Goal: Entertainment & Leisure: Consume media (video, audio)

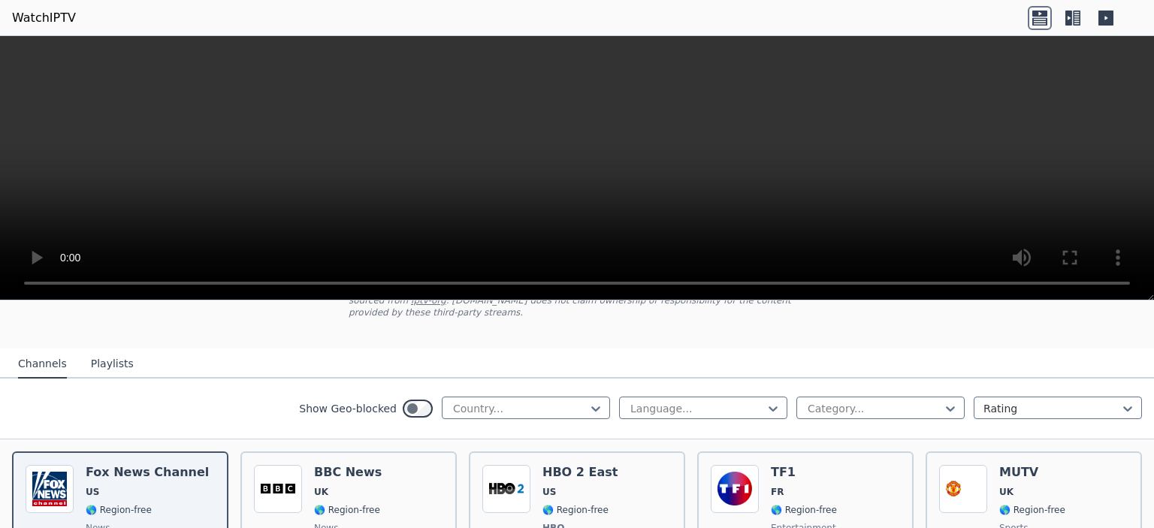
scroll to position [150, 0]
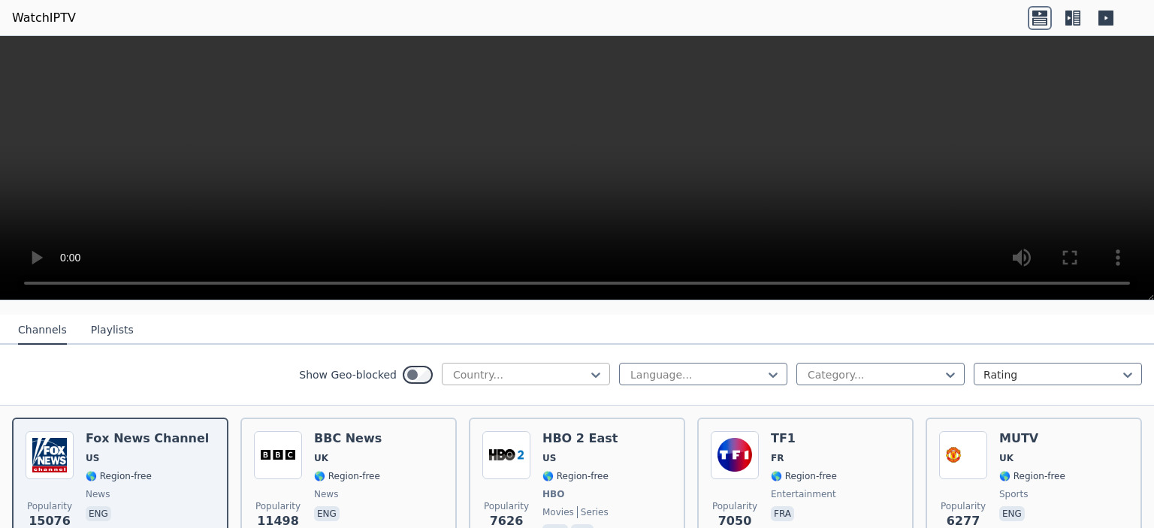
click at [533, 367] on div at bounding box center [520, 374] width 137 height 15
type input "*"
type input "***"
click at [485, 406] on div "Spain" at bounding box center [526, 408] width 168 height 27
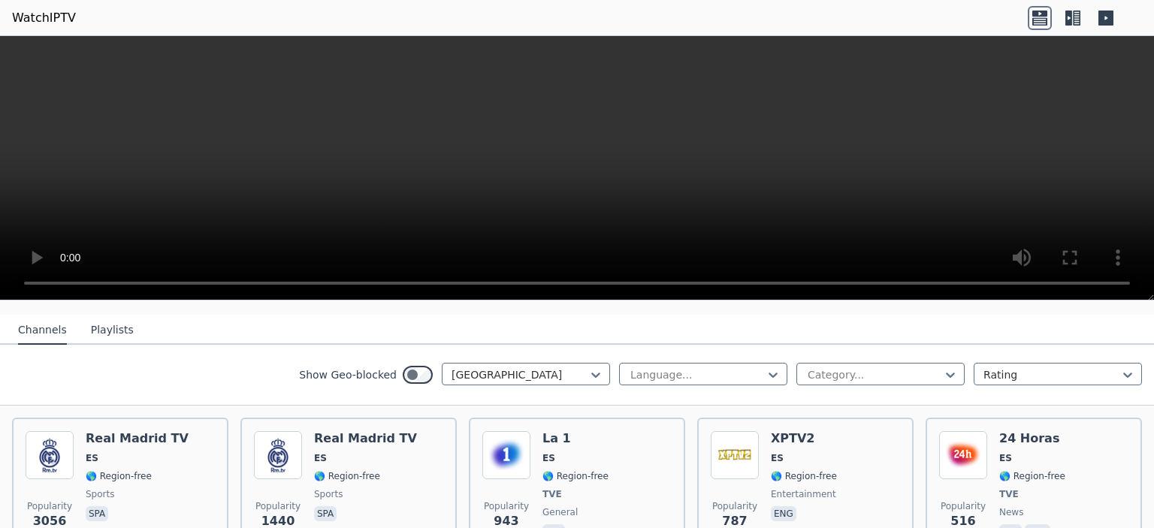
click at [1109, 17] on icon at bounding box center [1106, 18] width 15 height 15
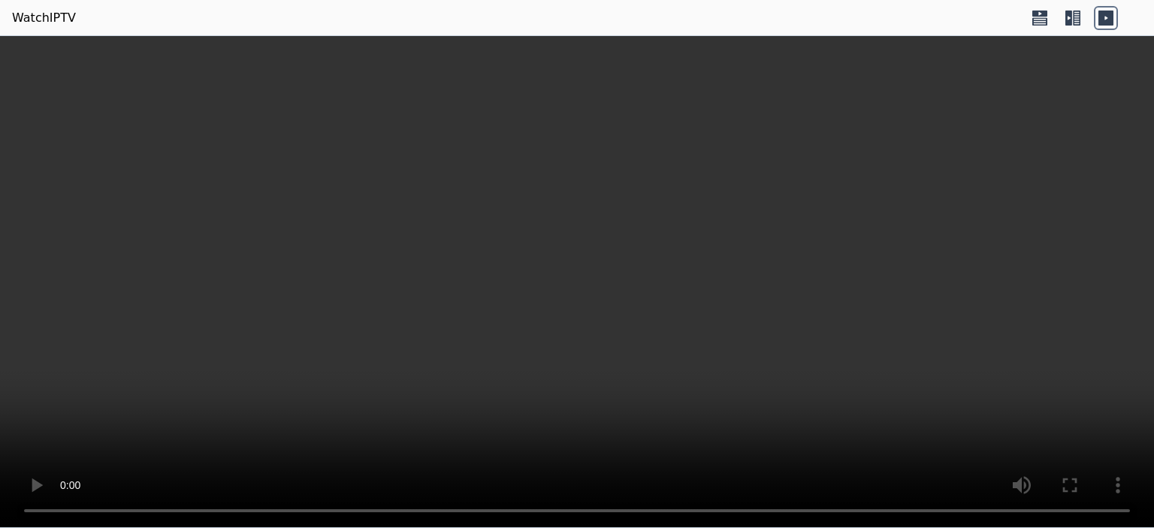
click at [1068, 17] on icon at bounding box center [1073, 18] width 24 height 24
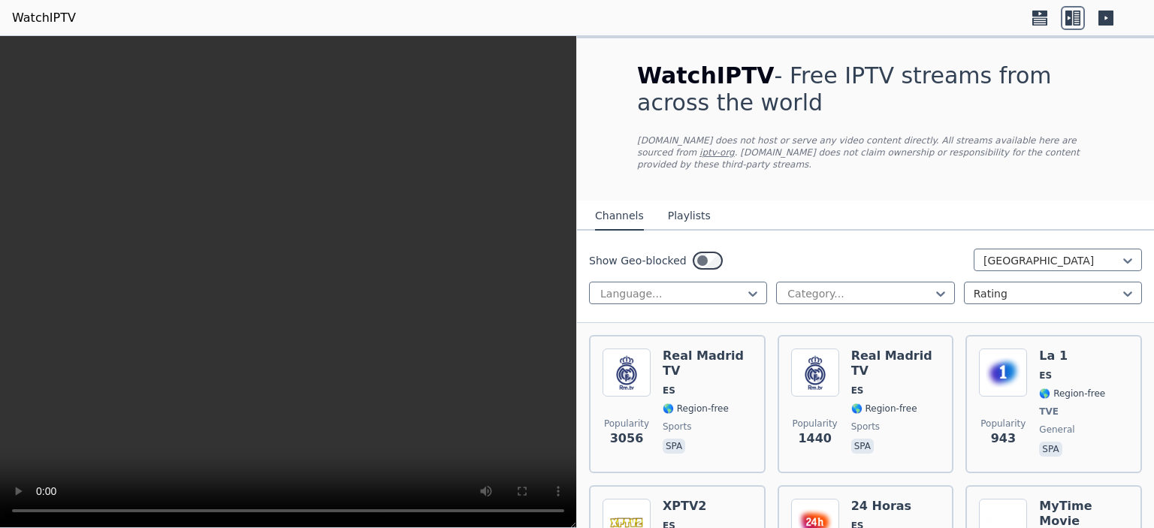
click at [1043, 17] on icon at bounding box center [1040, 21] width 15 height 8
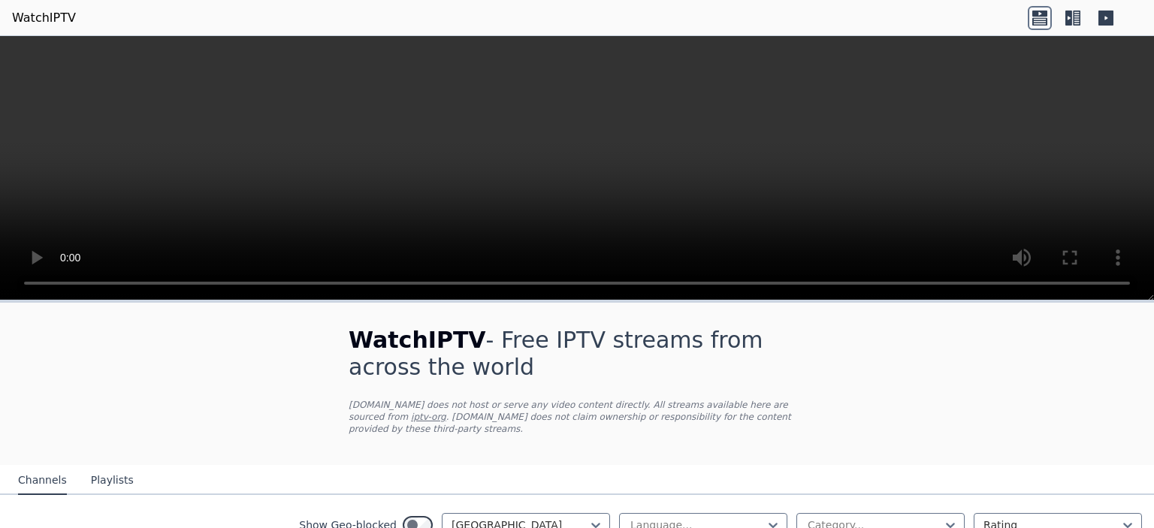
click at [1077, 11] on icon at bounding box center [1073, 18] width 24 height 24
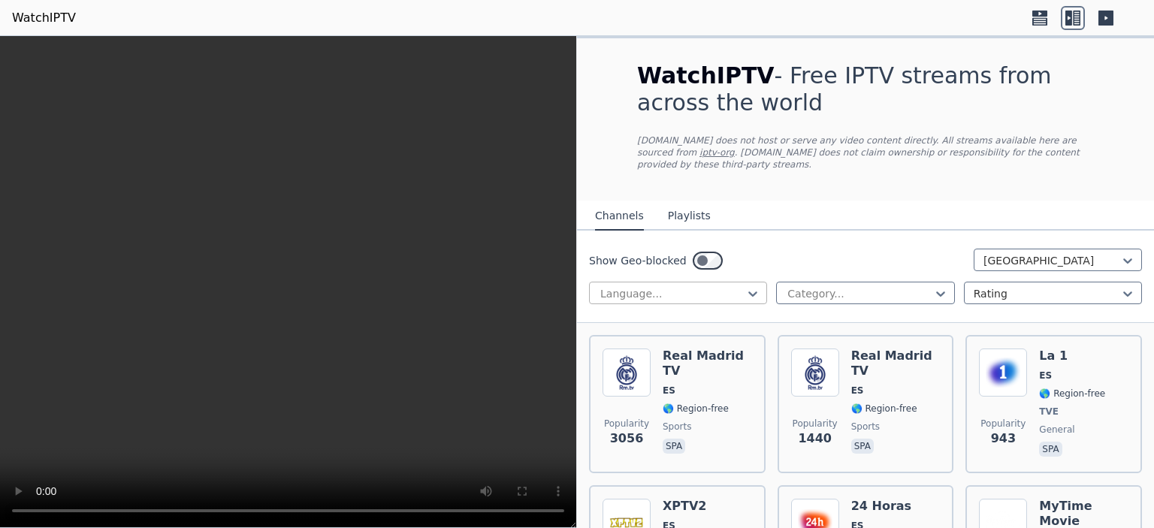
click at [730, 286] on div at bounding box center [672, 293] width 147 height 15
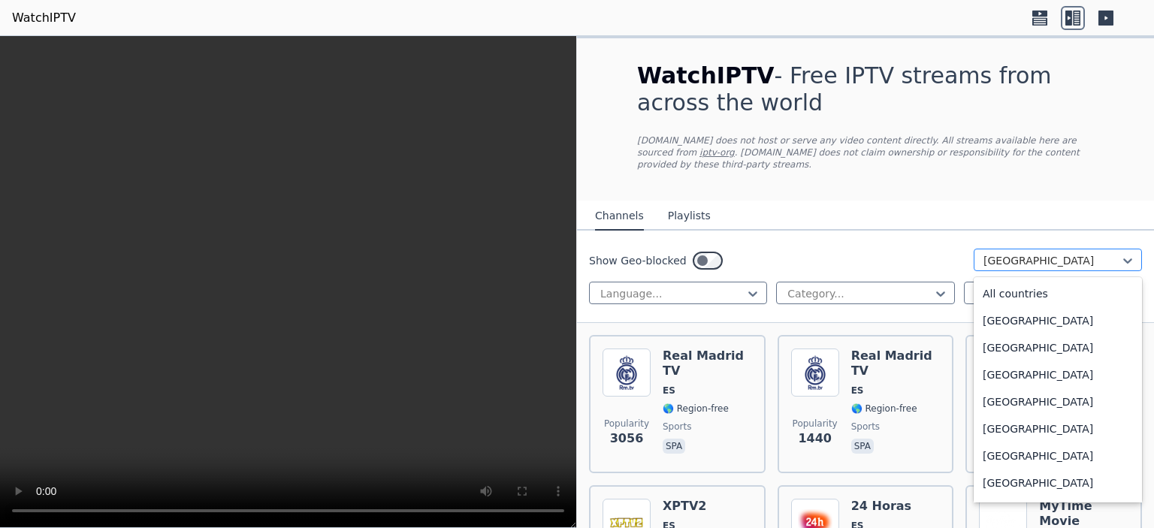
click at [1061, 253] on div at bounding box center [1052, 260] width 137 height 15
click at [1021, 290] on div "All countries" at bounding box center [1058, 293] width 168 height 27
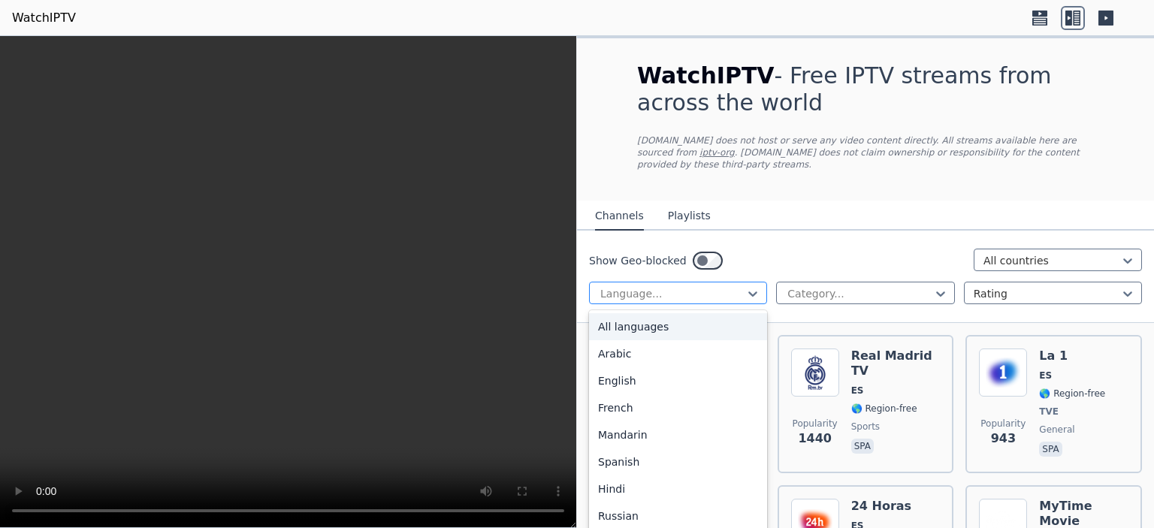
click at [682, 286] on div at bounding box center [672, 293] width 147 height 15
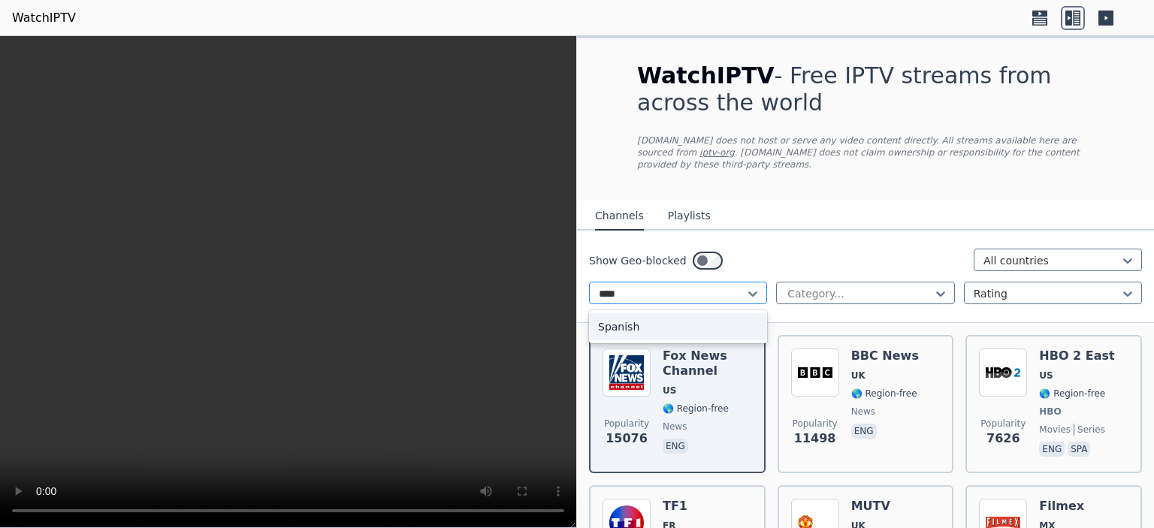
type input "*****"
click at [689, 322] on div "Spanish" at bounding box center [678, 326] width 178 height 27
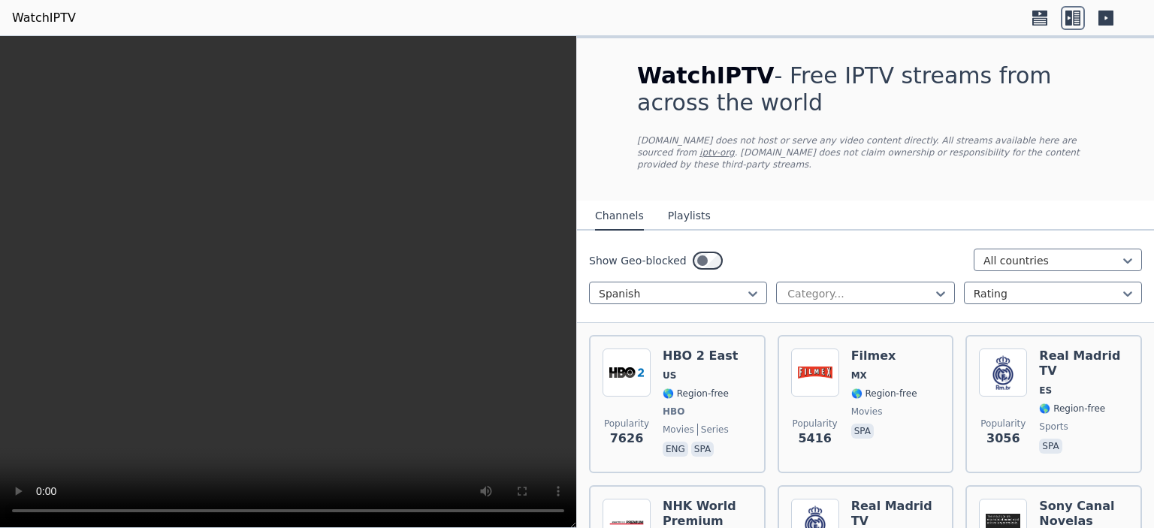
click at [784, 249] on div "Show Geo-blocked All countries" at bounding box center [865, 261] width 553 height 24
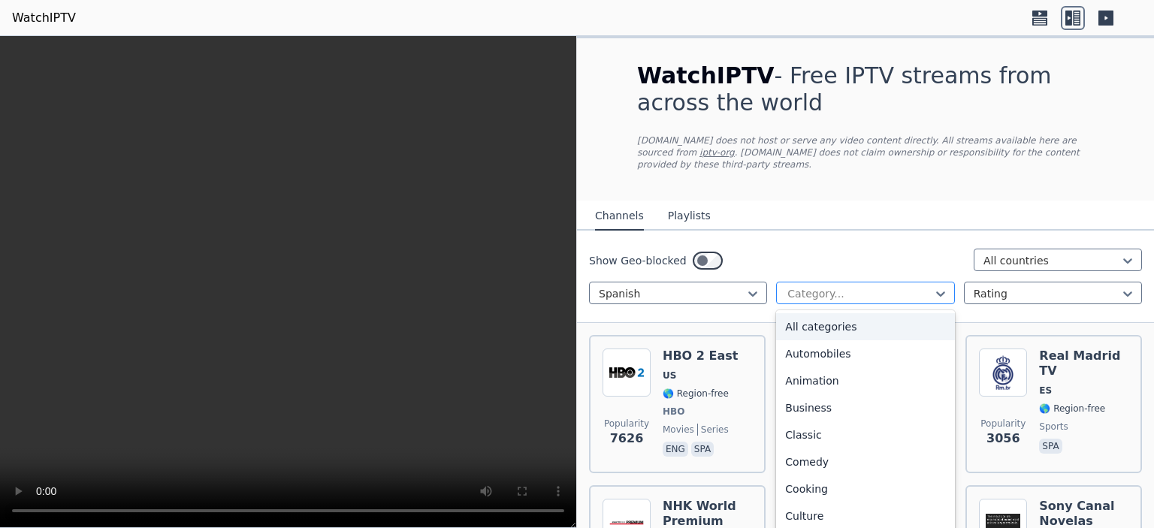
click at [824, 286] on div at bounding box center [859, 293] width 147 height 15
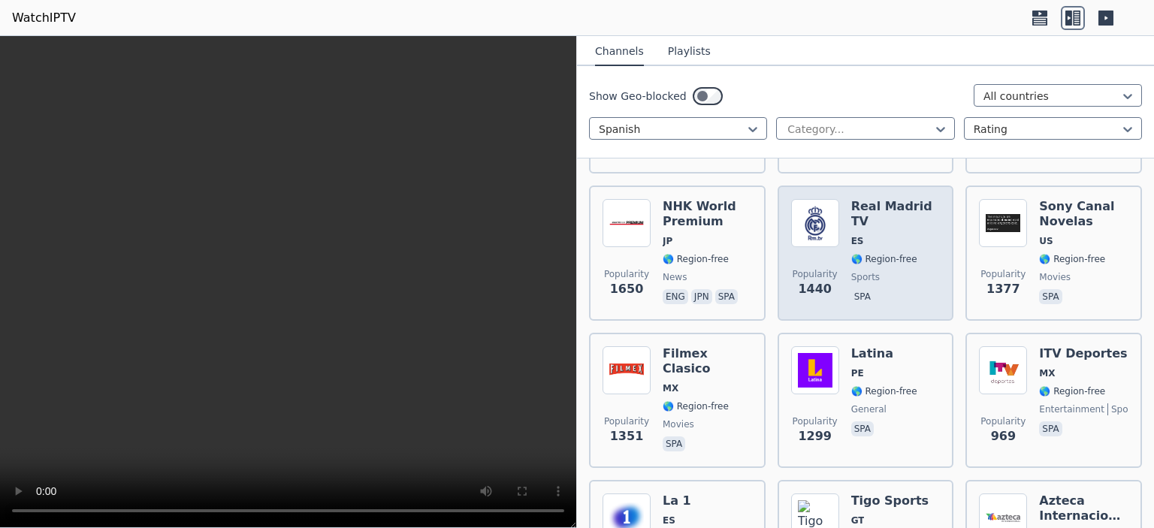
scroll to position [301, 0]
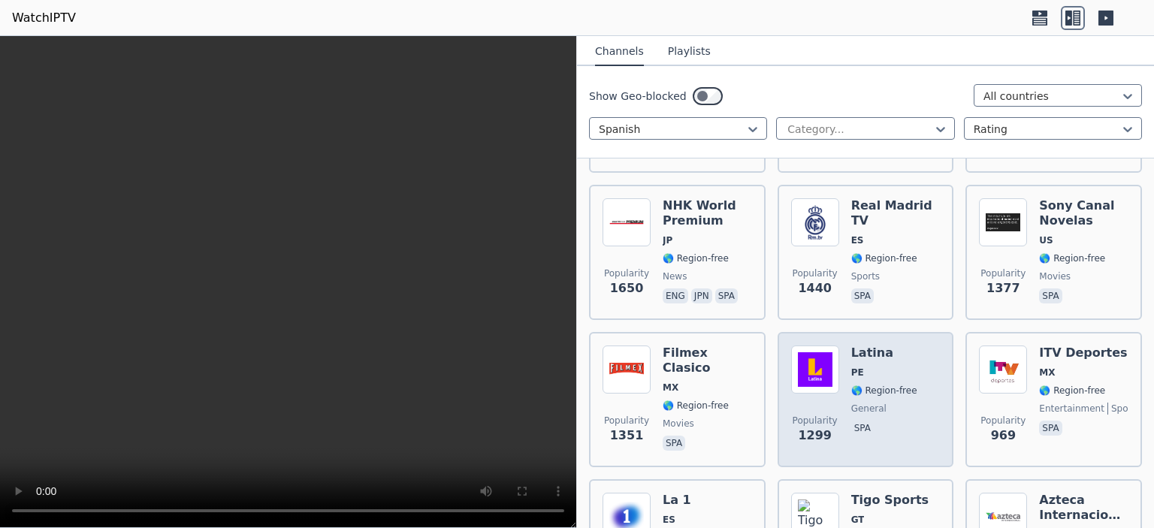
click at [897, 367] on span "PE" at bounding box center [884, 373] width 66 height 12
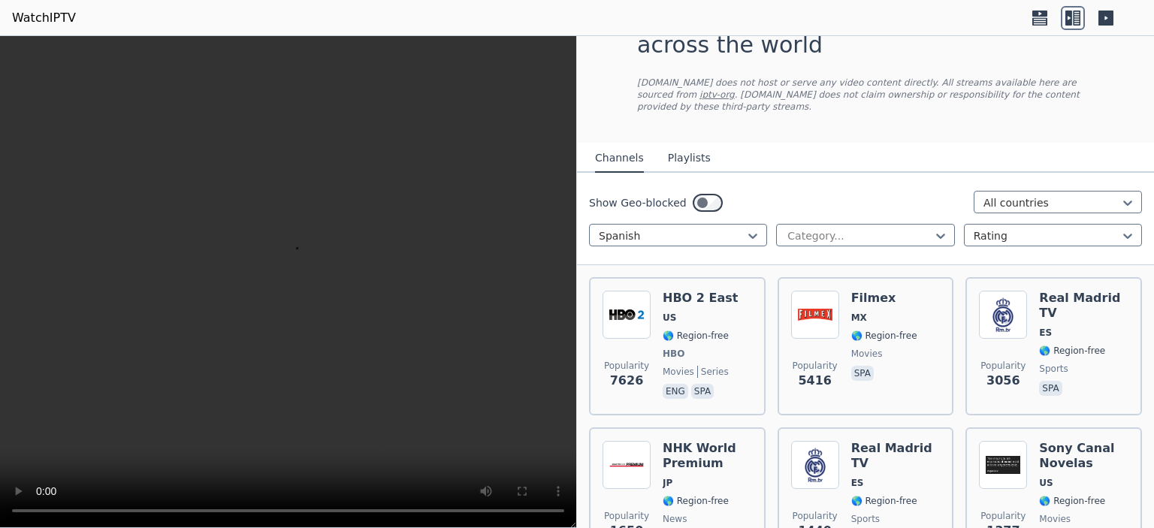
scroll to position [75, 0]
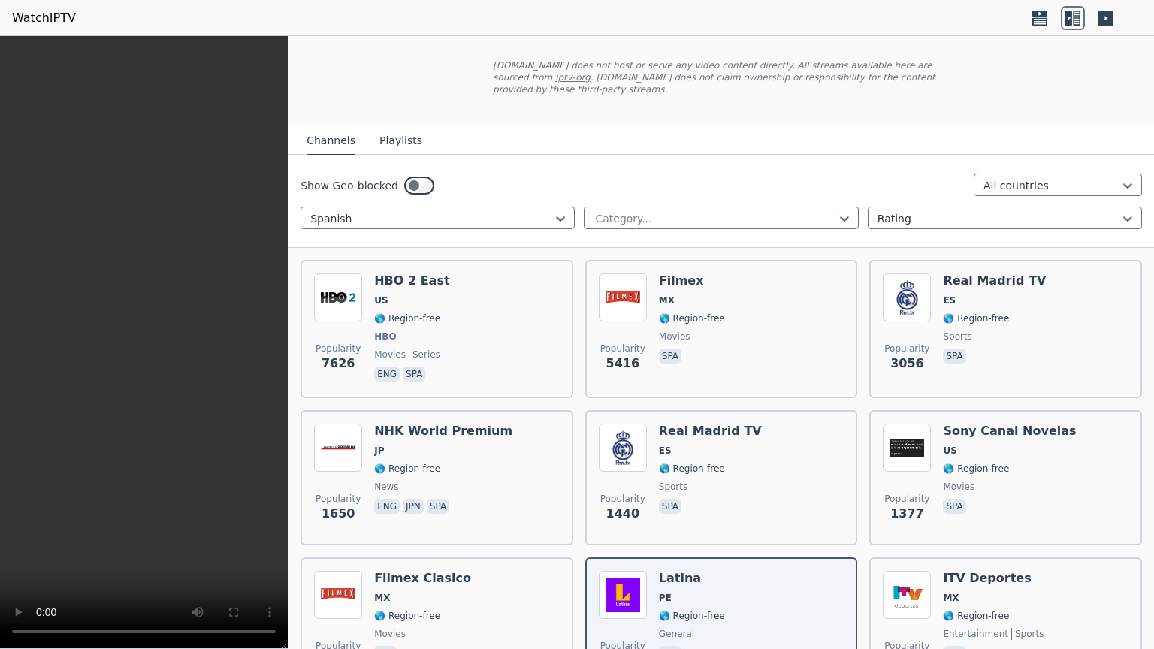
click at [288, 504] on video at bounding box center [144, 342] width 288 height 613
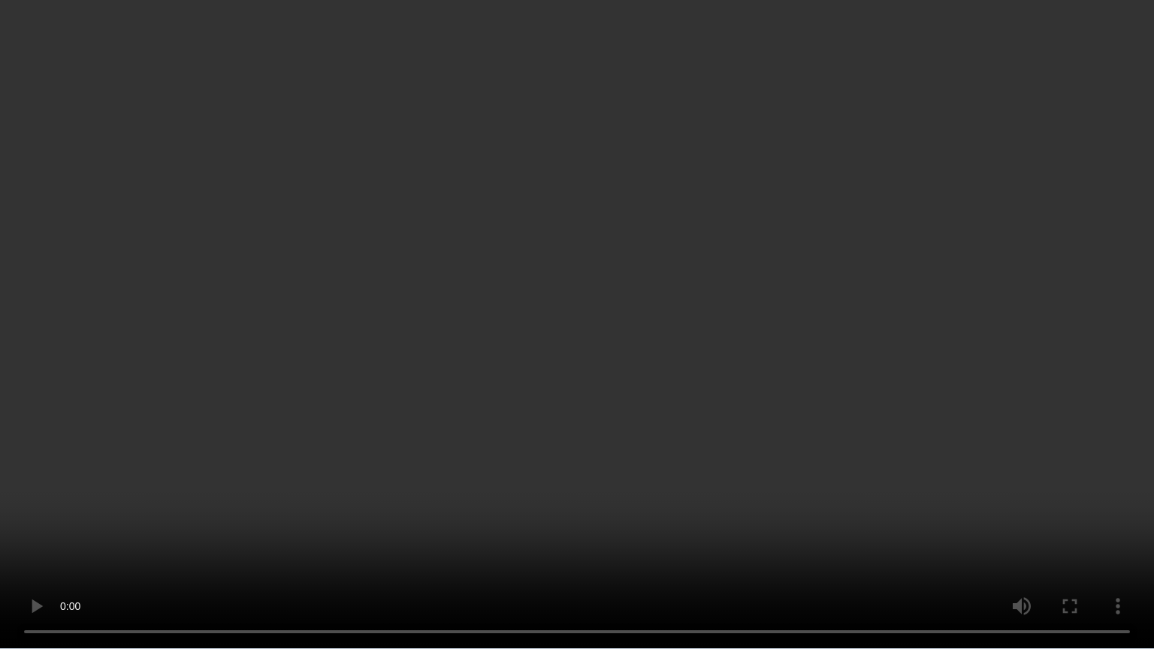
click at [839, 391] on video at bounding box center [577, 324] width 1154 height 649
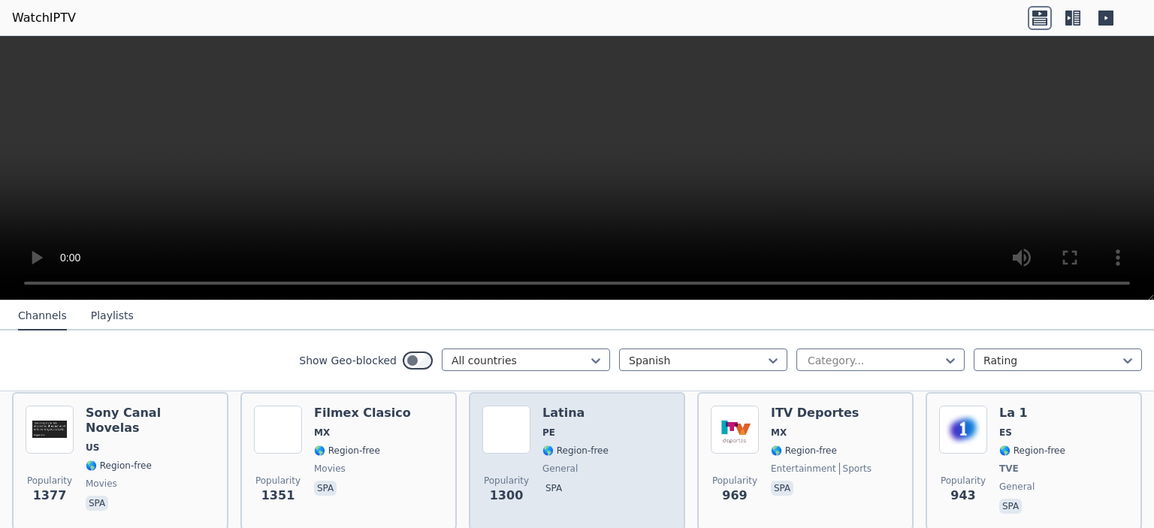
scroll to position [301, 0]
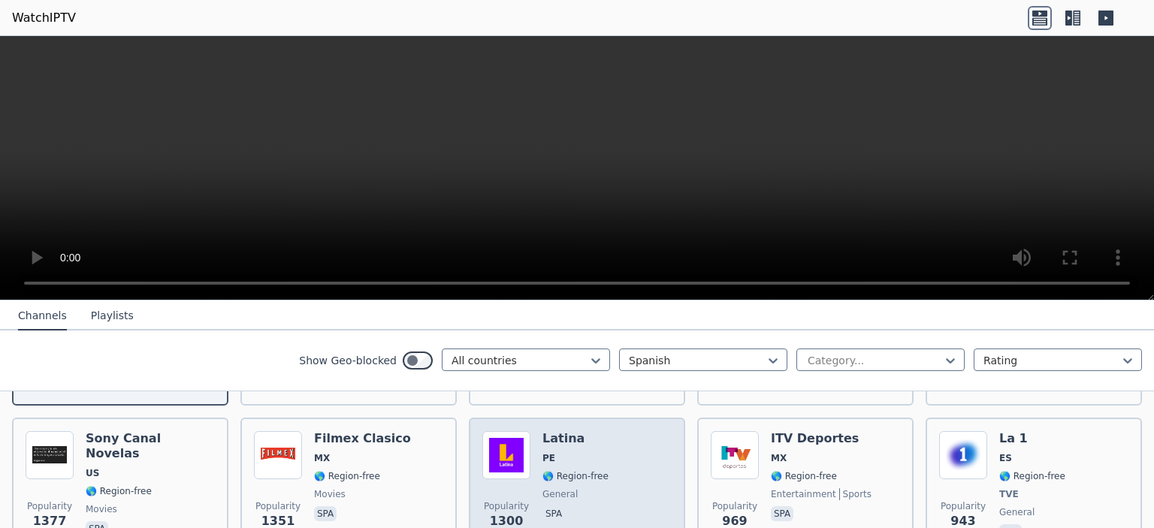
click at [631, 482] on div "Popularity 1300 Latina PE 🌎 Region-free general spa" at bounding box center [576, 486] width 189 height 111
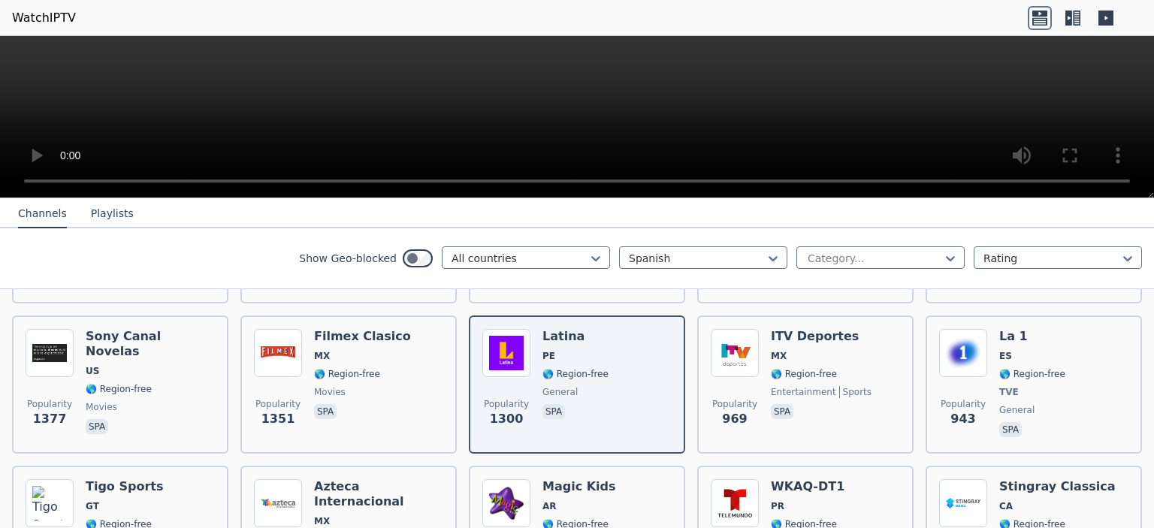
click at [608, 86] on video at bounding box center [577, 117] width 1154 height 162
